Goal: Find specific page/section: Find specific page/section

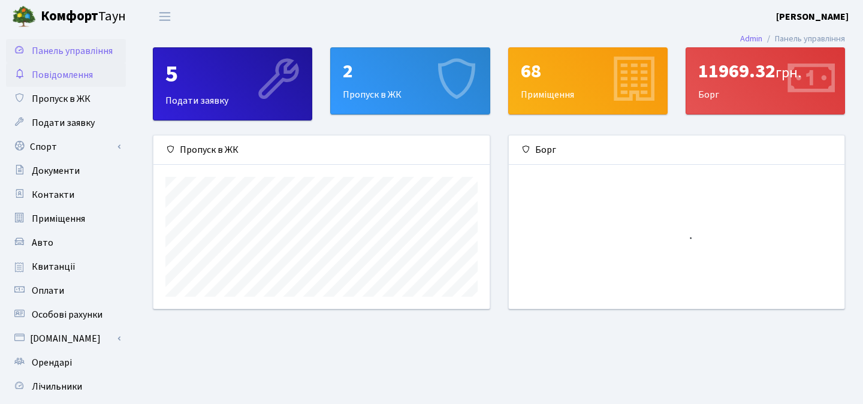
scroll to position [173, 336]
click at [73, 261] on link "Квитанції" at bounding box center [66, 267] width 120 height 24
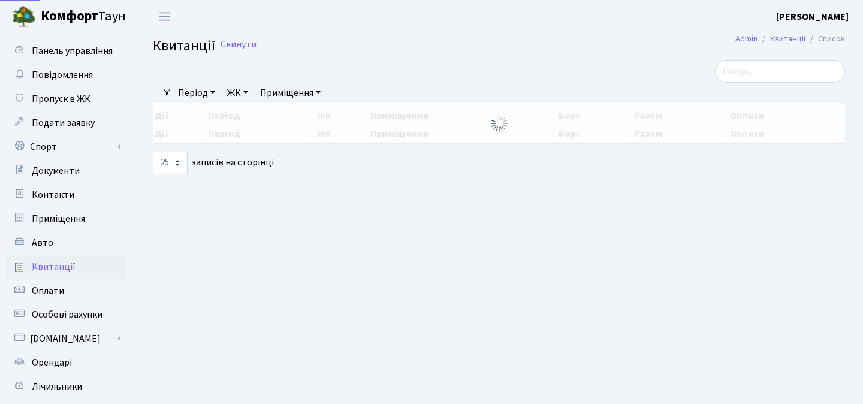
select select "25"
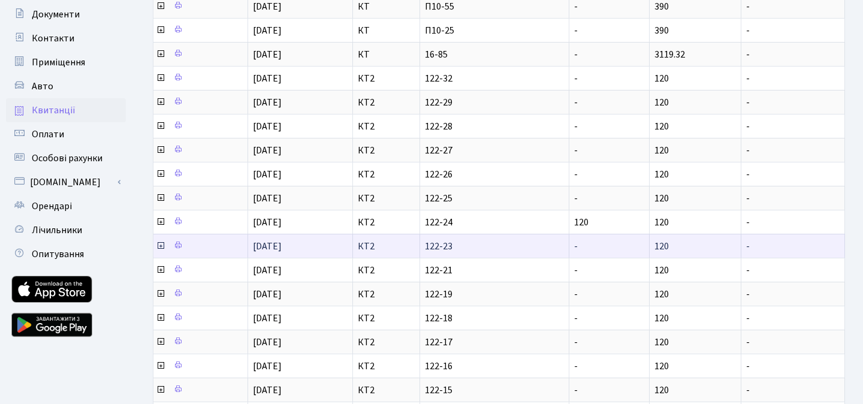
scroll to position [154, 0]
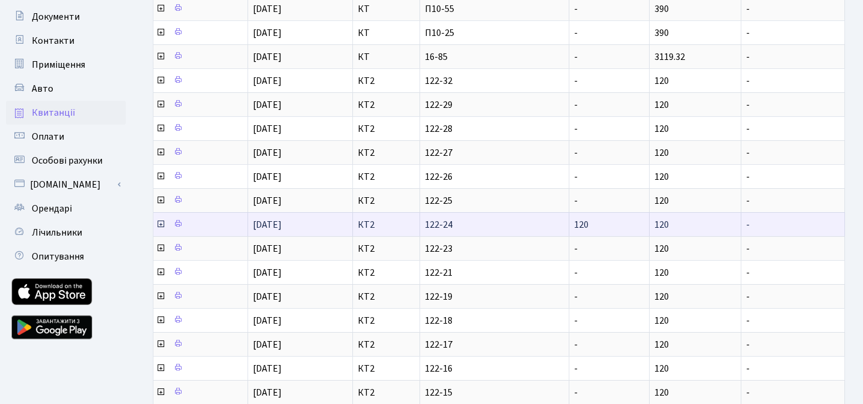
click at [161, 224] on icon at bounding box center [161, 224] width 10 height 10
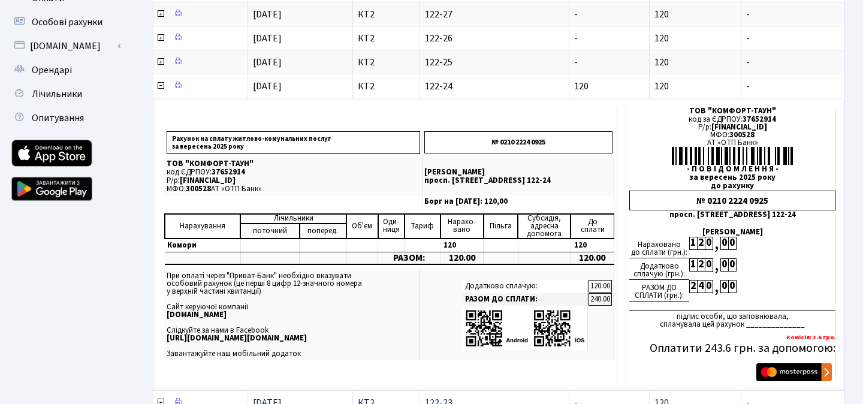
scroll to position [291, 0]
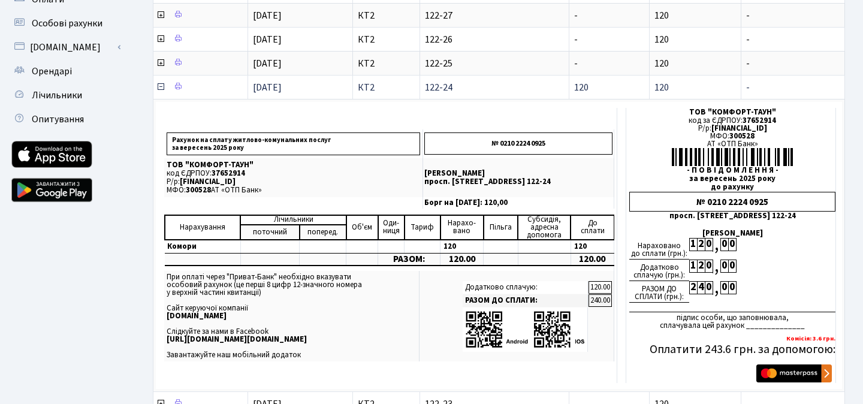
click at [162, 86] on icon at bounding box center [161, 87] width 10 height 10
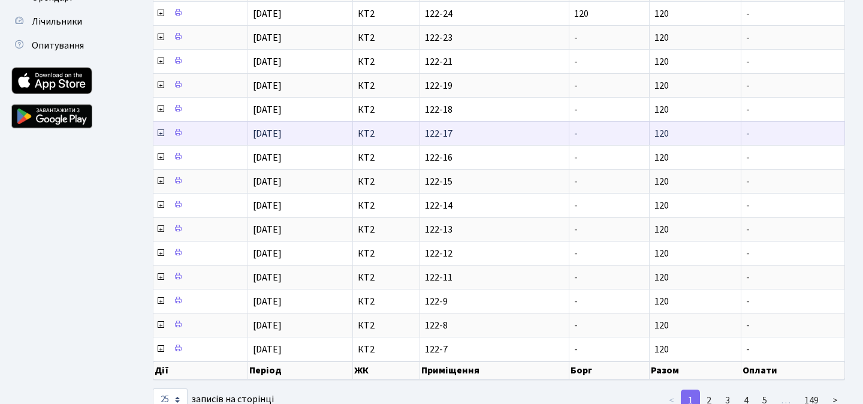
scroll to position [403, 0]
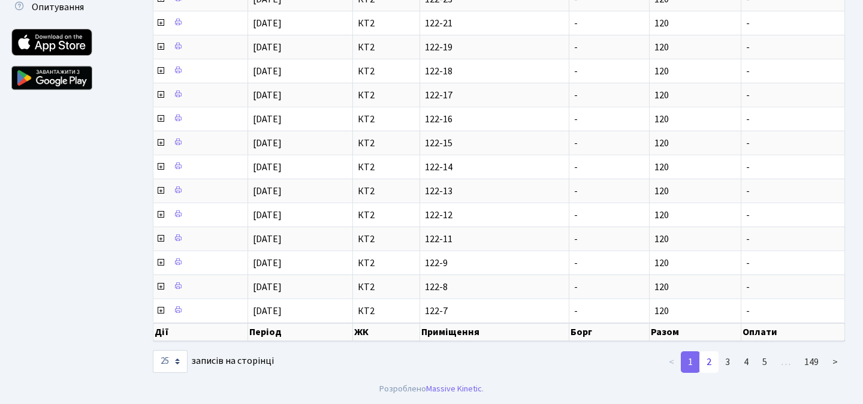
click at [717, 360] on link "2" at bounding box center [709, 362] width 19 height 22
click at [689, 363] on link "1" at bounding box center [690, 362] width 19 height 22
click at [711, 365] on link "2" at bounding box center [709, 362] width 19 height 22
click at [728, 364] on link "3" at bounding box center [727, 362] width 19 height 22
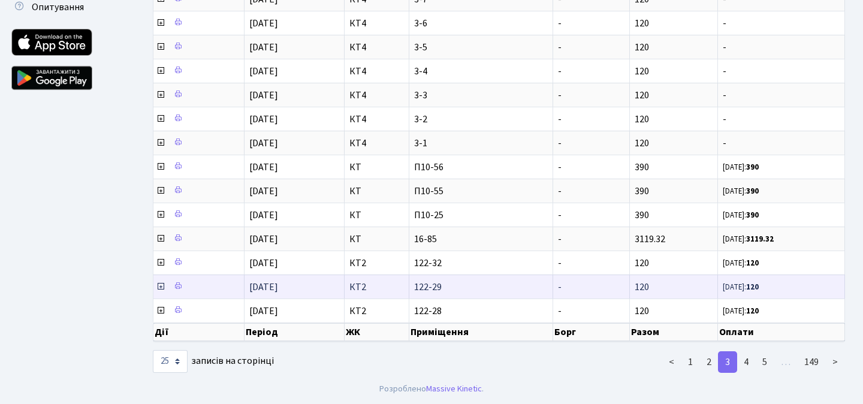
scroll to position [381, 0]
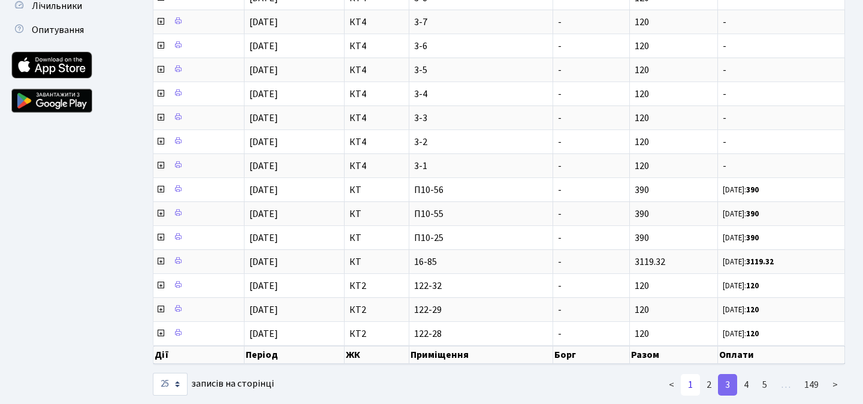
click at [683, 383] on link "1" at bounding box center [690, 385] width 19 height 22
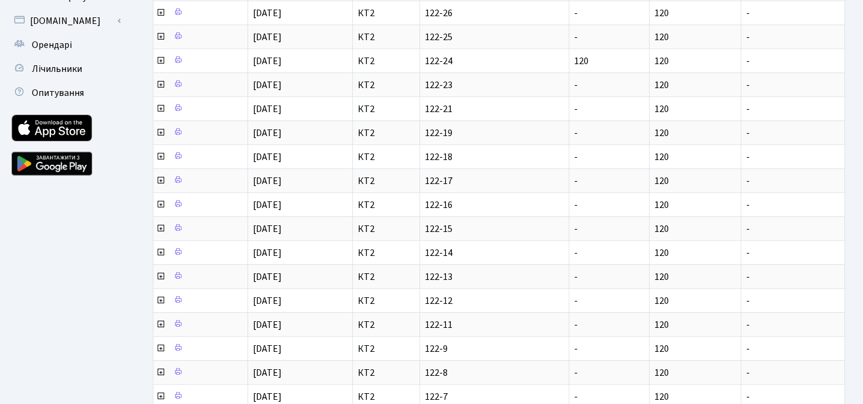
scroll to position [403, 0]
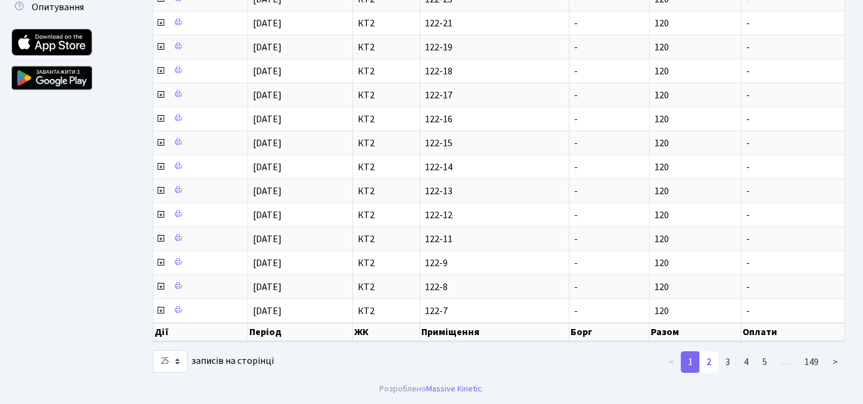
click at [713, 366] on link "2" at bounding box center [709, 362] width 19 height 22
click at [730, 362] on link "3" at bounding box center [727, 362] width 19 height 22
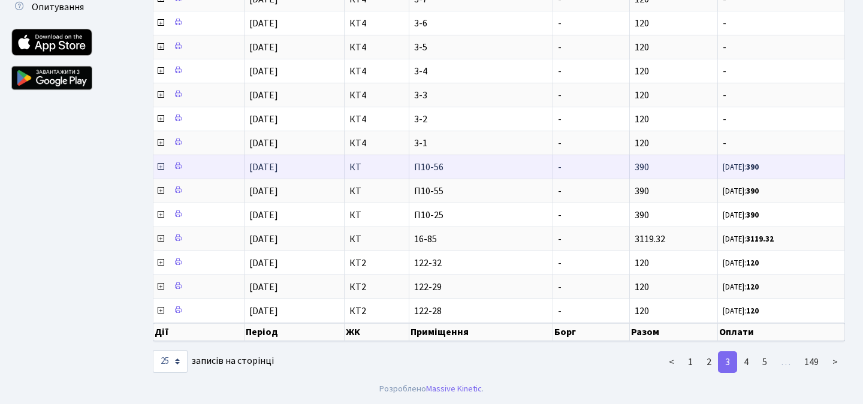
scroll to position [400, 0]
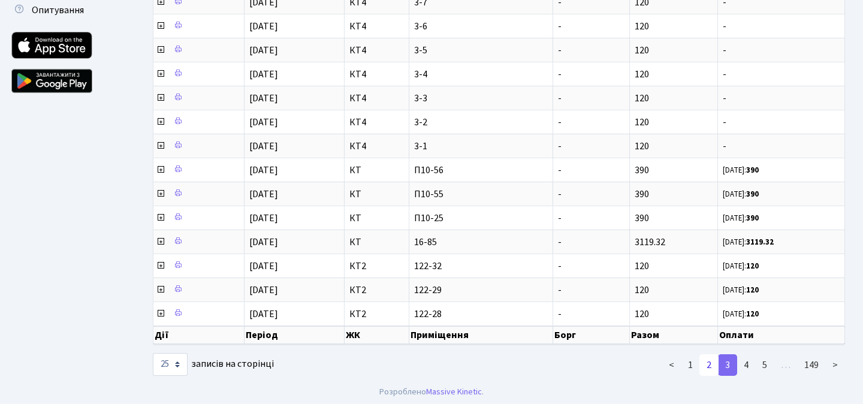
click at [707, 369] on link "2" at bounding box center [709, 365] width 19 height 22
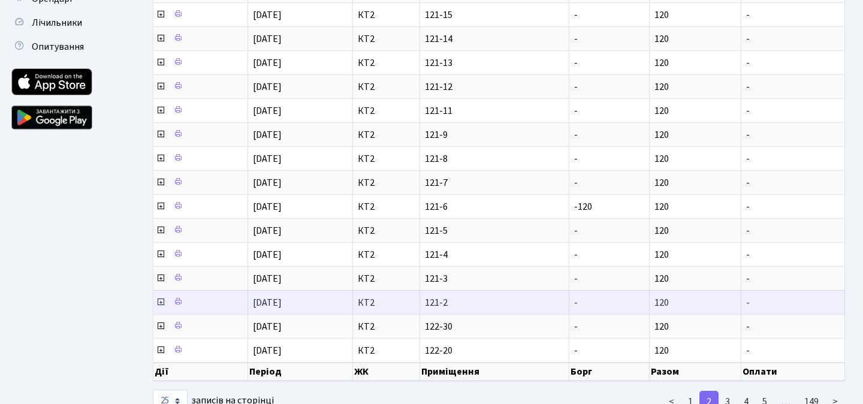
scroll to position [372, 0]
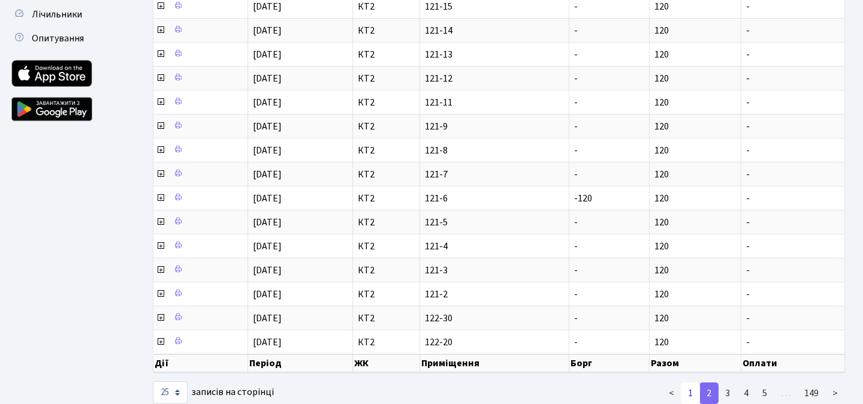
click at [693, 393] on link "1" at bounding box center [690, 393] width 19 height 22
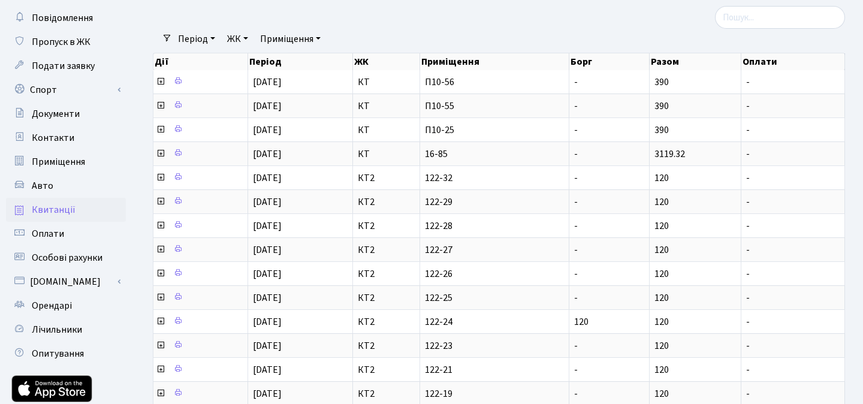
scroll to position [52, 0]
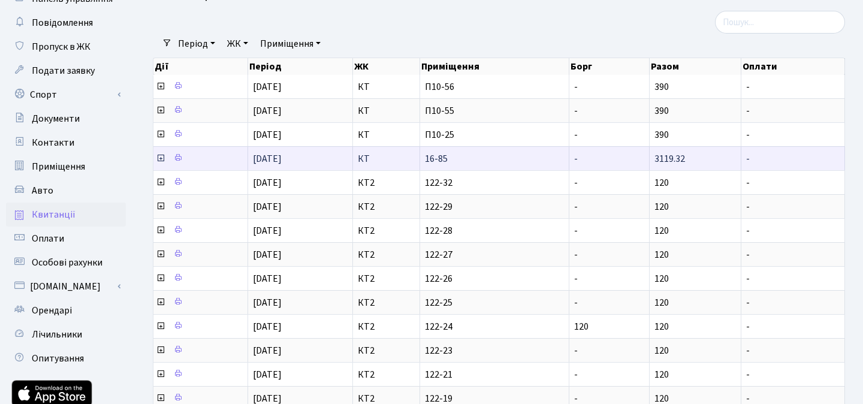
click at [156, 153] on span at bounding box center [161, 158] width 11 height 13
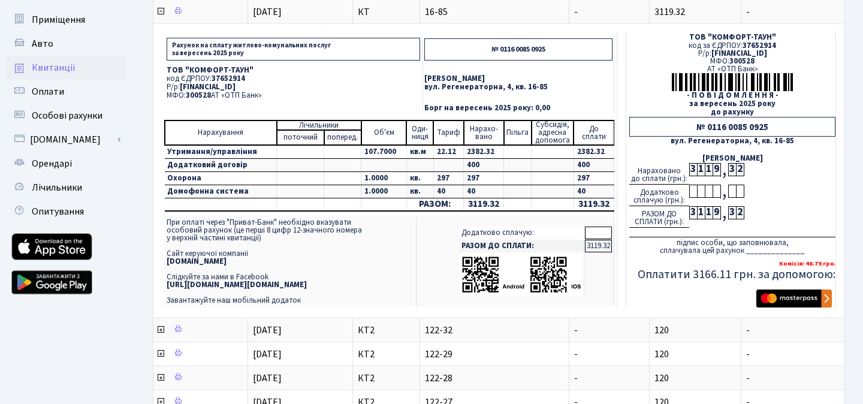
scroll to position [198, 0]
